Goal: Task Accomplishment & Management: Use online tool/utility

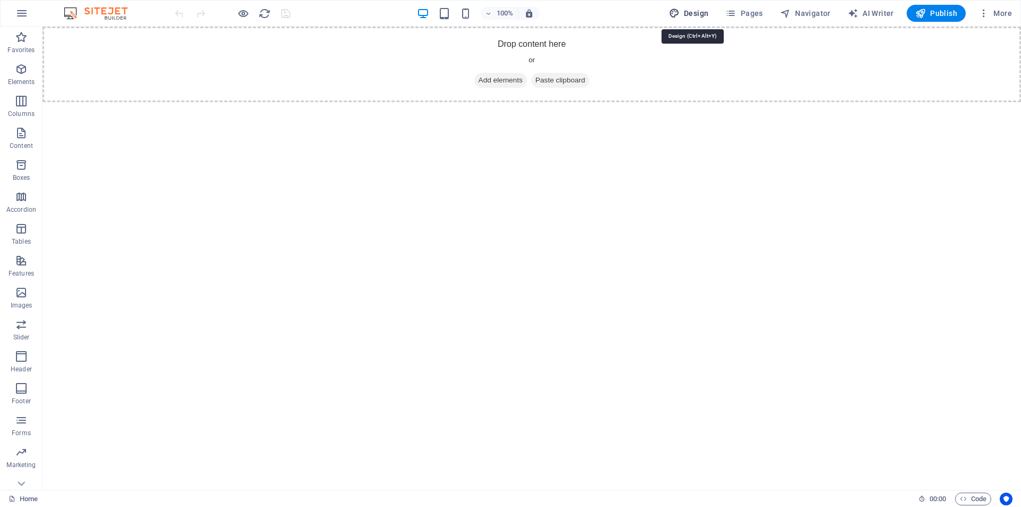
drag, startPoint x: 695, startPoint y: 12, endPoint x: 475, endPoint y: 7, distance: 220.2
click at [695, 12] on span "Design" at bounding box center [689, 13] width 40 height 11
select select "px"
select select "400"
select select "px"
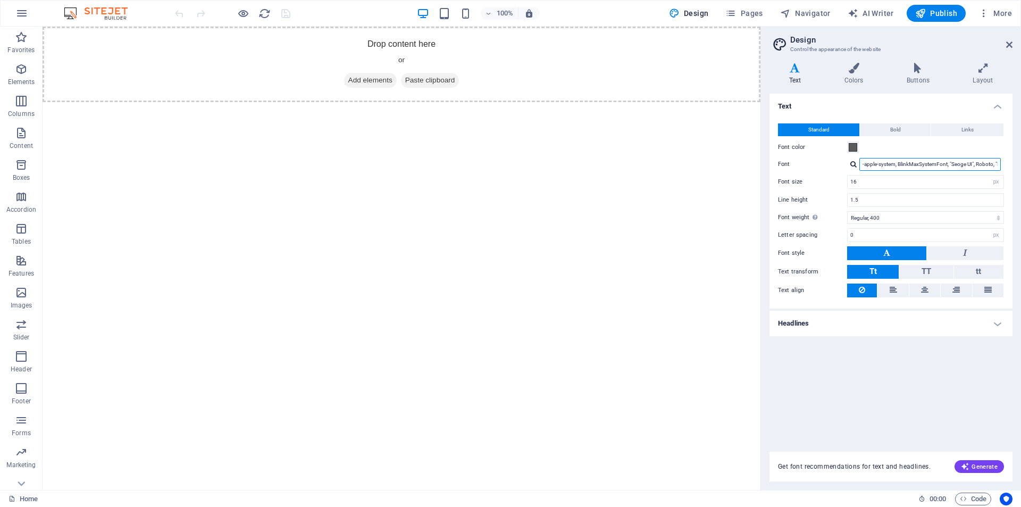
click at [971, 162] on input "-apple-system, BlinkMaxSystemFont, "Seoge UI", Roboto, "Helvetica Neue", Arial,…" at bounding box center [929, 164] width 141 height 13
drag, startPoint x: 974, startPoint y: 162, endPoint x: 989, endPoint y: 162, distance: 14.4
click at [989, 162] on input "-apple-system, BlinkMaxSystemFont, "Seoge UI", Roboto, "Helvetica Neue", Arial,…" at bounding box center [929, 164] width 141 height 13
drag, startPoint x: 946, startPoint y: 164, endPoint x: 1004, endPoint y: 165, distance: 57.4
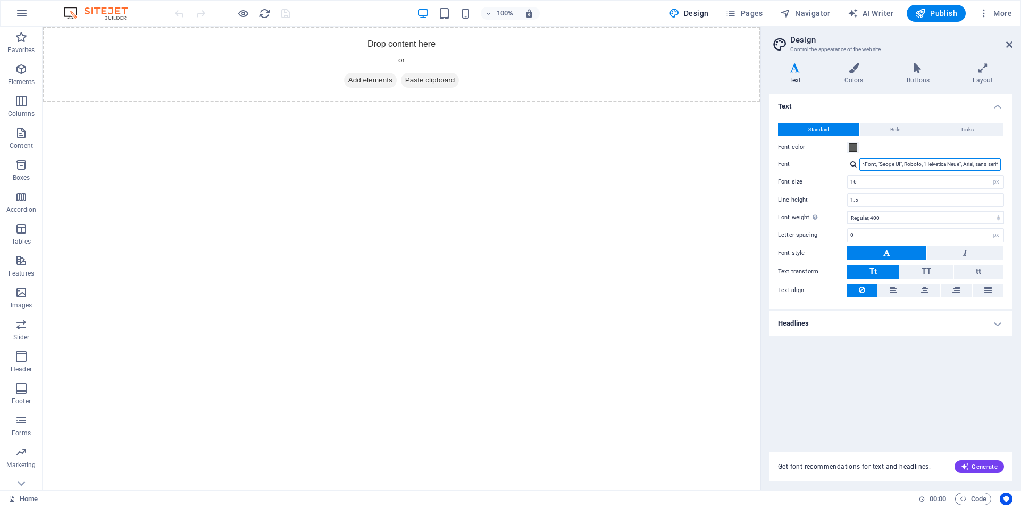
click at [1004, 165] on div "-apple-system, BlinkMaxSystemFont, "Seoge UI", Roboto, "Helvetica Neue", Arial,…" at bounding box center [925, 164] width 157 height 13
click at [852, 163] on div at bounding box center [853, 164] width 6 height 7
click at [878, 179] on div "Manage fonts →" at bounding box center [932, 178] width 140 height 11
select select "popularity"
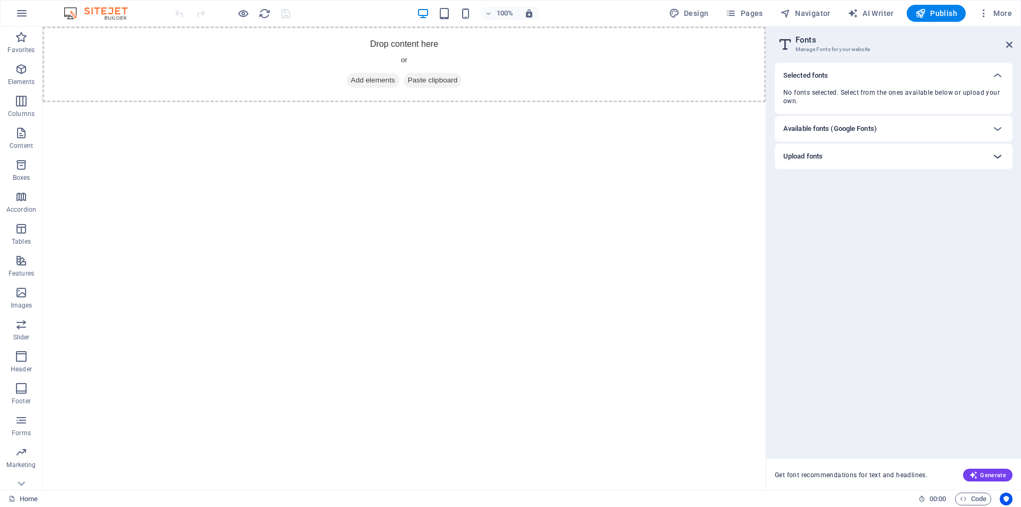
click at [997, 154] on icon at bounding box center [997, 156] width 13 height 13
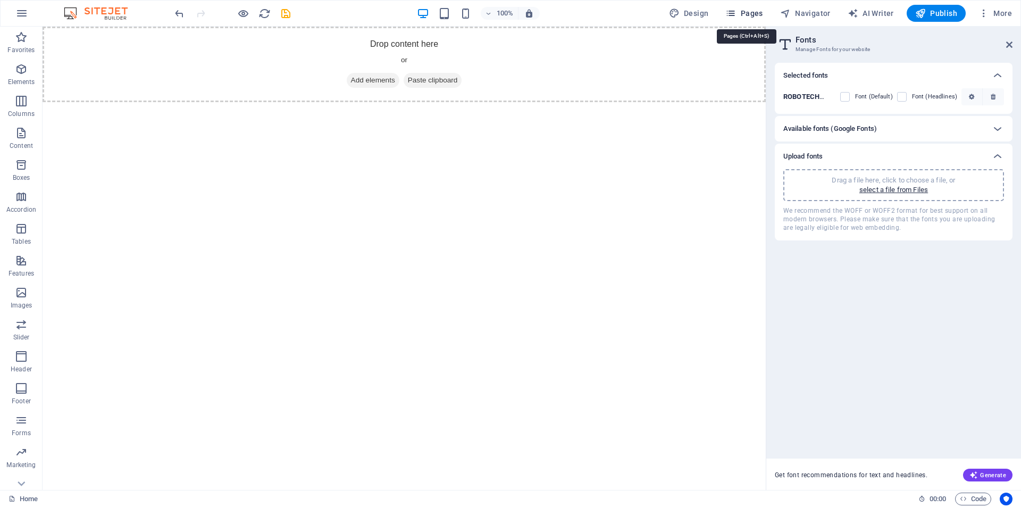
click at [736, 13] on icon "button" at bounding box center [730, 13] width 11 height 11
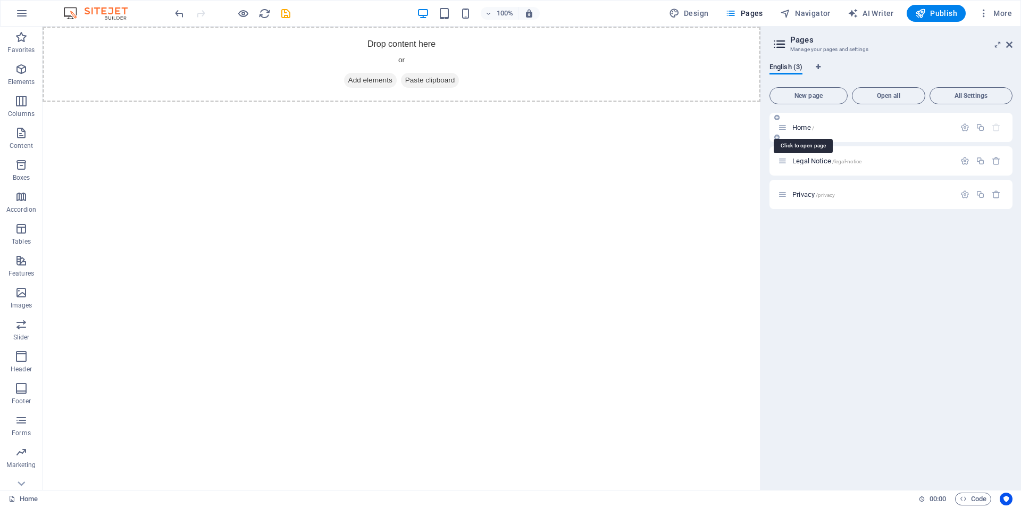
click at [794, 126] on span "Home /" at bounding box center [803, 127] width 22 height 8
click at [965, 129] on icon "button" at bounding box center [965, 127] width 9 height 9
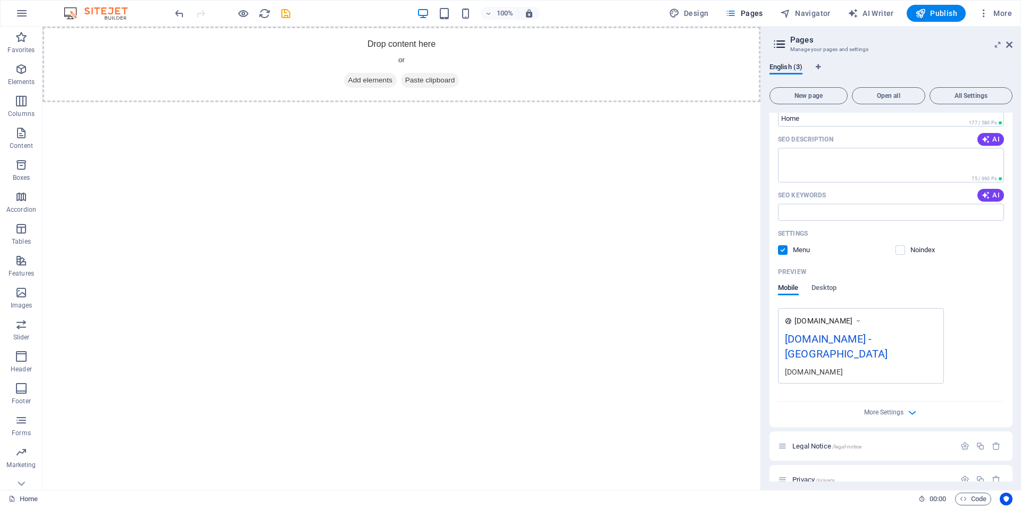
scroll to position [128, 0]
